Goal: Navigation & Orientation: Find specific page/section

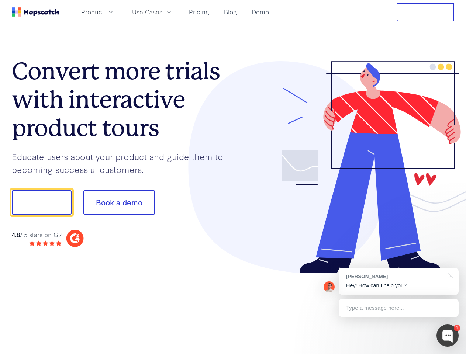
click at [233, 177] on div at bounding box center [343, 167] width 221 height 212
click at [104, 12] on span "Product" at bounding box center [92, 11] width 23 height 9
click at [162, 12] on span "Use Cases" at bounding box center [147, 11] width 30 height 9
click at [426, 12] on button "Free Trial" at bounding box center [426, 12] width 58 height 18
click at [41, 203] on button "Show me!" at bounding box center [42, 202] width 60 height 24
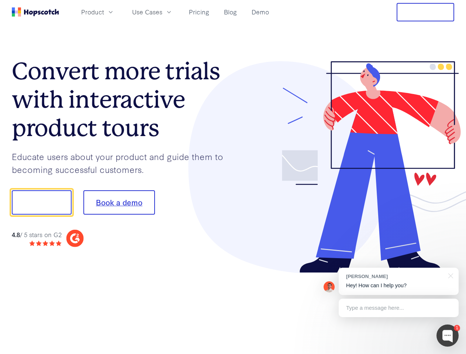
click at [119, 203] on button "Book a demo" at bounding box center [119, 202] width 72 height 24
click at [448, 336] on div at bounding box center [448, 336] width 22 height 22
click at [399, 282] on div "[PERSON_NAME] Hey! How can I help you?" at bounding box center [399, 281] width 120 height 27
click at [450, 275] on div at bounding box center [389, 251] width 138 height 147
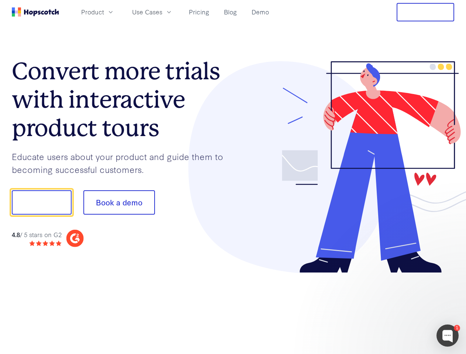
click at [399, 308] on div at bounding box center [389, 251] width 138 height 147
